Goal: Go to known website: Access a specific website the user already knows

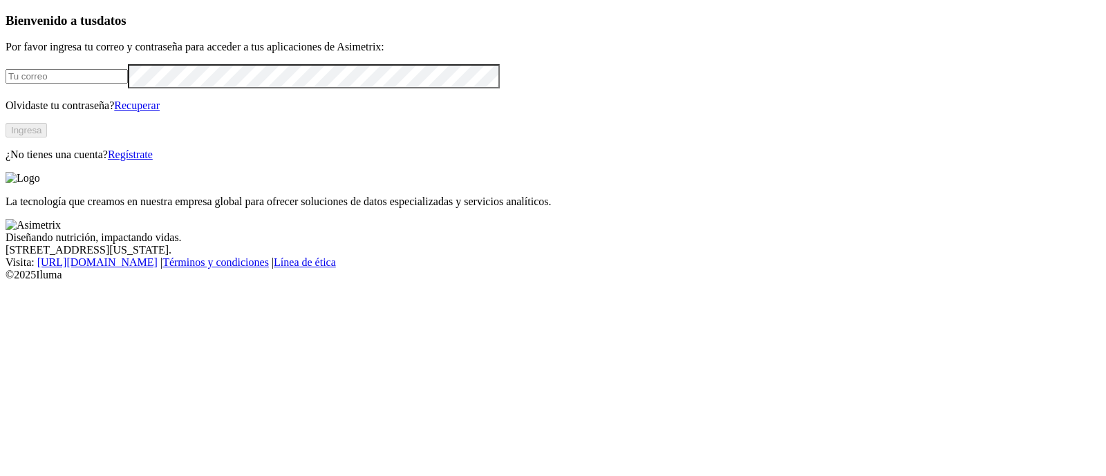
type input "[PERSON_NAME][EMAIL_ADDRESS][PERSON_NAME][DOMAIN_NAME]"
click at [47, 138] on button "Ingresa" at bounding box center [26, 130] width 41 height 15
